Goal: Find contact information: Find contact information

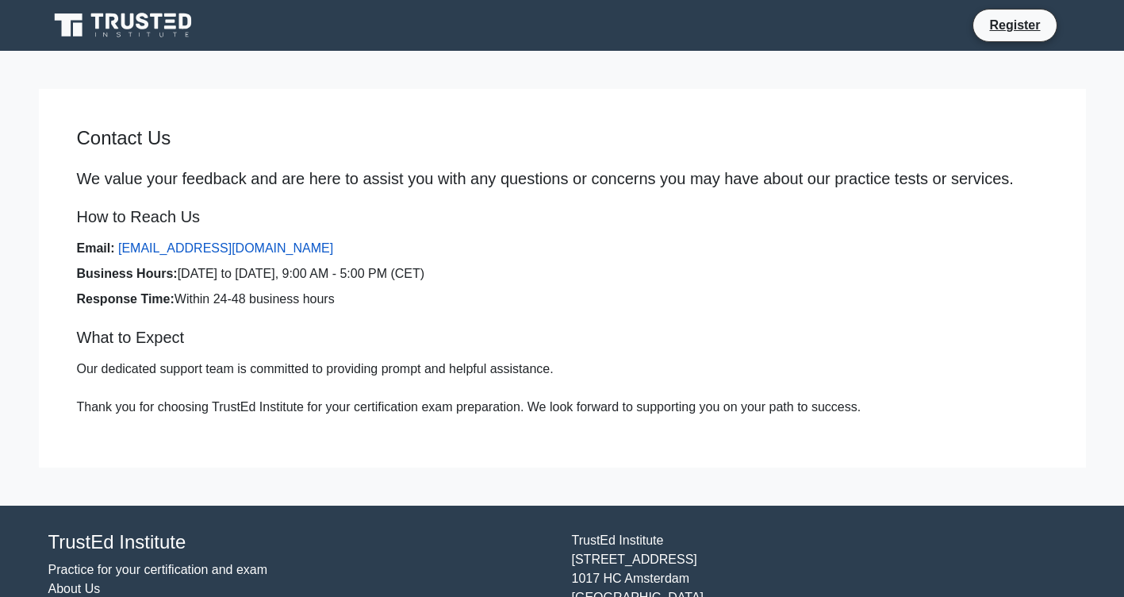
click at [119, 247] on link "[EMAIL_ADDRESS][DOMAIN_NAME]" at bounding box center [225, 247] width 215 height 13
click at [116, 278] on strong "Business Hours:" at bounding box center [127, 273] width 101 height 13
click at [144, 278] on strong "Business Hours:" at bounding box center [127, 273] width 101 height 13
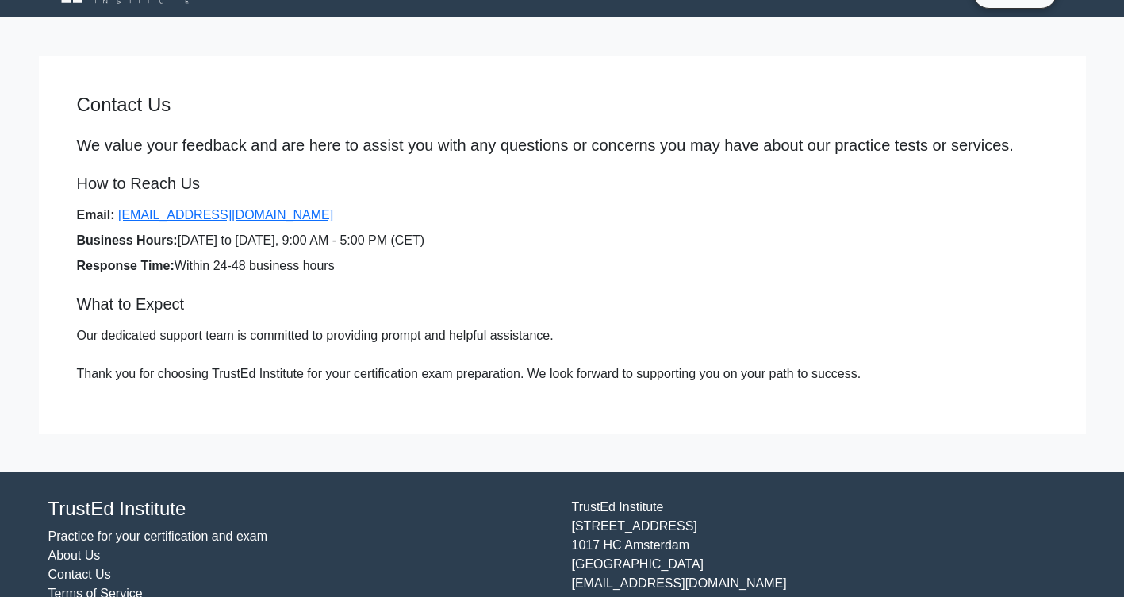
scroll to position [5, 0]
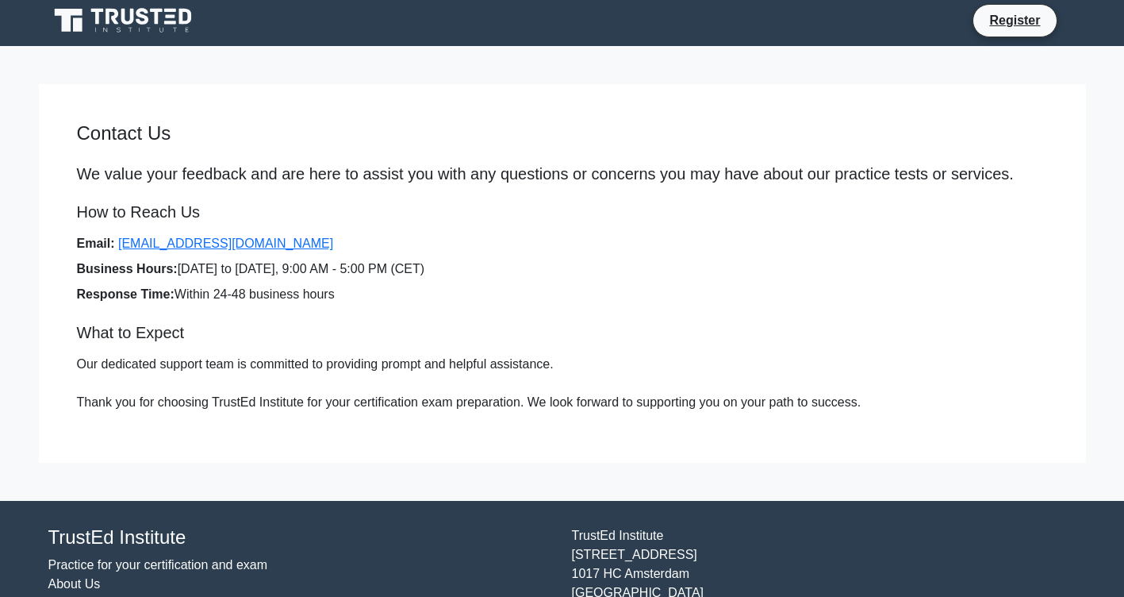
drag, startPoint x: 186, startPoint y: 332, endPoint x: 221, endPoint y: 320, distance: 37.6
click at [221, 320] on div "Contact Us We value your feedback and are here to assist you with any questions…" at bounding box center [562, 273] width 1047 height 302
click at [219, 323] on div "Contact Us We value your feedback and are here to assist you with any questions…" at bounding box center [562, 273] width 1047 height 302
click at [163, 327] on h5 "What to Expect" at bounding box center [562, 332] width 971 height 19
click at [164, 339] on h5 "What to Expect" at bounding box center [562, 332] width 971 height 19
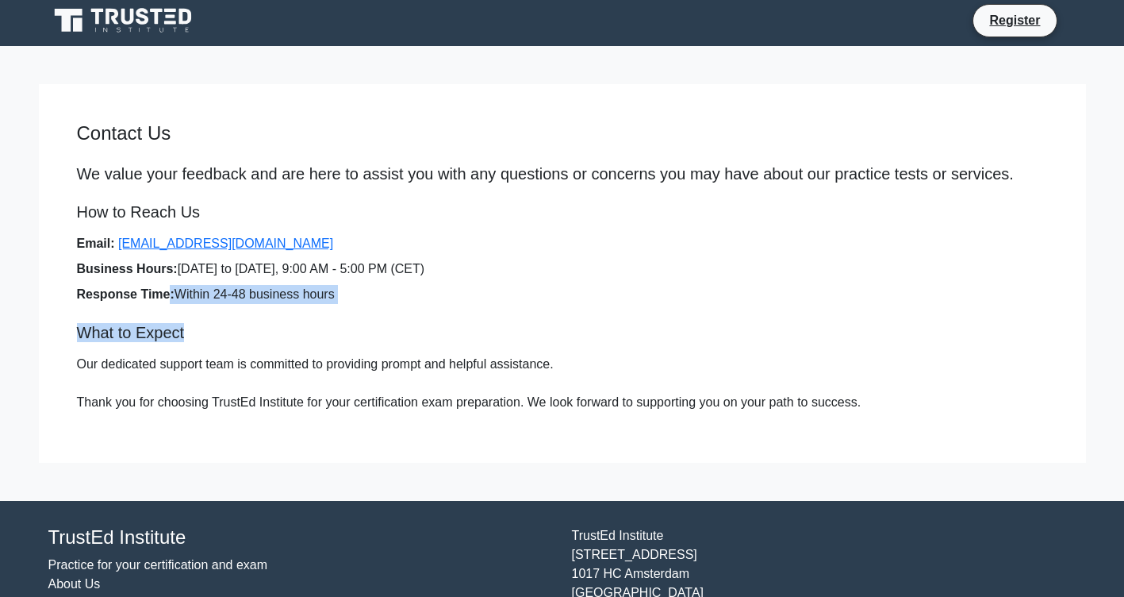
drag, startPoint x: 190, startPoint y: 331, endPoint x: 194, endPoint y: 285, distance: 46.2
click at [194, 285] on div "Contact Us We value your feedback and are here to assist you with any questions…" at bounding box center [562, 273] width 1047 height 302
drag, startPoint x: 719, startPoint y: 252, endPoint x: 614, endPoint y: 282, distance: 109.0
click at [614, 282] on ul "Email: [EMAIL_ADDRESS][DOMAIN_NAME] Business Hours: [DATE] to [DATE], 9:00 AM -…" at bounding box center [562, 269] width 971 height 70
drag, startPoint x: 325, startPoint y: 312, endPoint x: 317, endPoint y: 320, distance: 11.8
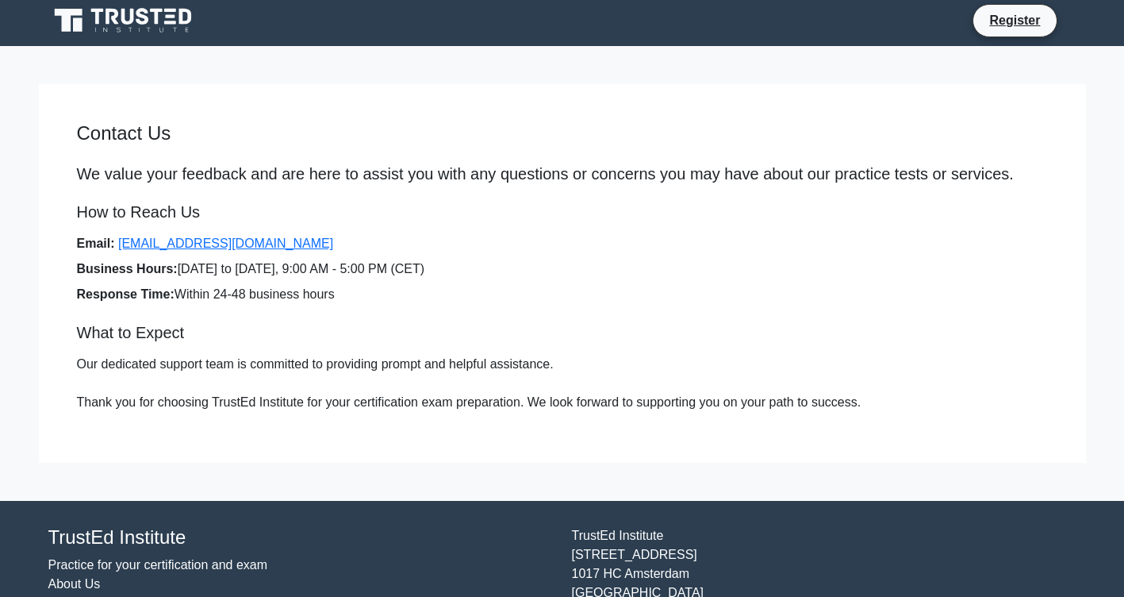
click at [325, 317] on div "Contact Us We value your feedback and are here to assist you with any questions…" at bounding box center [562, 273] width 1047 height 302
drag, startPoint x: 182, startPoint y: 332, endPoint x: 190, endPoint y: 332, distance: 8.7
click at [190, 332] on h5 "What to Expect" at bounding box center [562, 332] width 971 height 19
click at [549, 233] on div "Contact Us We value your feedback and are here to assist you with any questions…" at bounding box center [562, 273] width 1047 height 302
drag, startPoint x: 582, startPoint y: 231, endPoint x: 583, endPoint y: 240, distance: 8.9
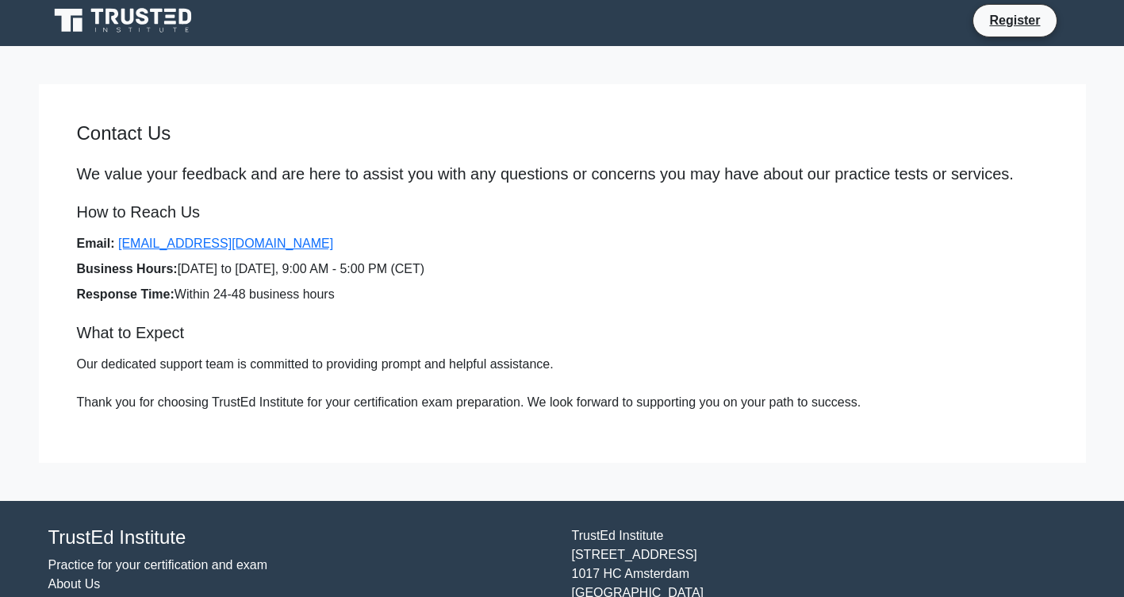
drag, startPoint x: 583, startPoint y: 240, endPoint x: 466, endPoint y: 298, distance: 130.9
click at [466, 298] on li "Response Time: Within 24-48 business hours" at bounding box center [562, 294] width 971 height 19
